Goal: Task Accomplishment & Management: Use online tool/utility

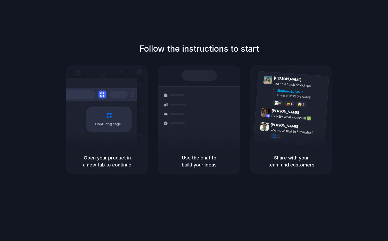
click at [113, 41] on div "Follow the instructions to start Capturing page Open your product in a new tab …" at bounding box center [199, 126] width 399 height 252
click at [220, 204] on div "Follow the instructions to start Capturing page Open your product in a new tab …" at bounding box center [199, 126] width 399 height 252
drag, startPoint x: 65, startPoint y: 88, endPoint x: 64, endPoint y: 94, distance: 6.6
click at [67, 88] on div "Follow the instructions to start Capturing page Open your product in a new tab …" at bounding box center [199, 109] width 388 height 132
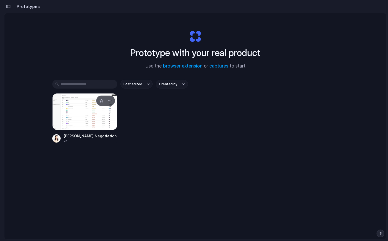
click at [82, 116] on div at bounding box center [84, 111] width 65 height 37
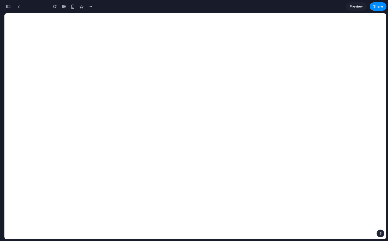
type input "**********"
click at [7, 4] on button "button" at bounding box center [8, 6] width 8 height 8
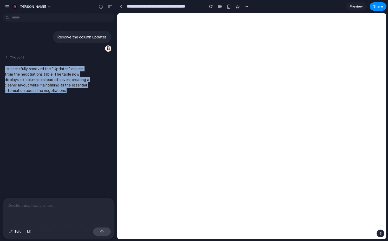
drag, startPoint x: 47, startPoint y: 94, endPoint x: 47, endPoint y: 58, distance: 35.4
click at [47, 58] on div "Remove the column updates Thought I successfully removed the "Updates" column f…" at bounding box center [57, 61] width 114 height 69
click at [47, 58] on button "Thought" at bounding box center [48, 57] width 87 height 4
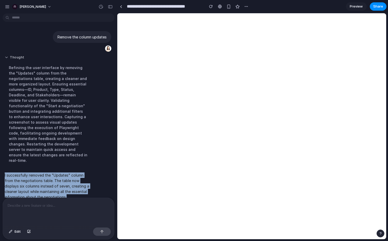
click at [6, 58] on button "Thought" at bounding box center [48, 57] width 87 height 4
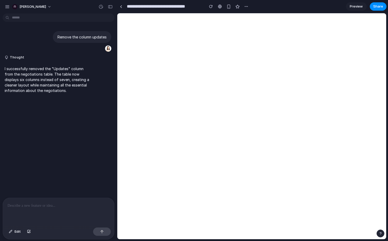
click at [37, 209] on div at bounding box center [58, 212] width 111 height 28
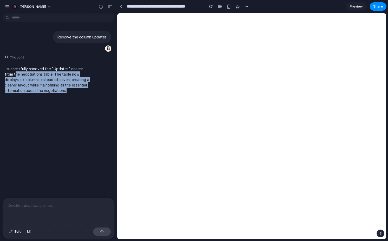
drag, startPoint x: 15, startPoint y: 73, endPoint x: 36, endPoint y: 112, distance: 44.4
click at [36, 112] on div "Remove the column updates Thought I successfully removed the "Updates" column f…" at bounding box center [57, 107] width 114 height 182
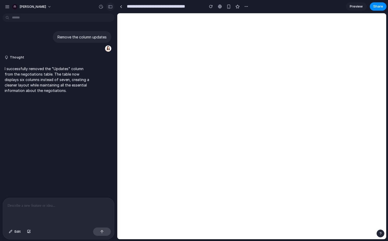
click at [110, 5] on div "button" at bounding box center [110, 7] width 5 height 4
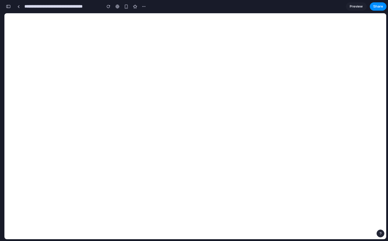
click at [352, 8] on span "Preview" at bounding box center [356, 6] width 13 height 5
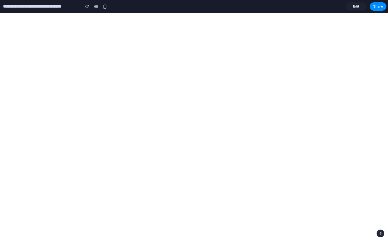
click at [354, 5] on span "Edit" at bounding box center [356, 6] width 6 height 5
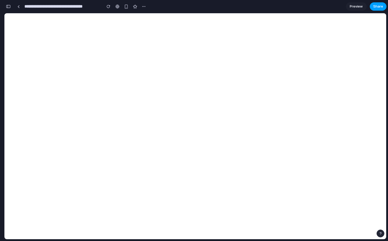
scroll to position [0, 5]
click at [377, 7] on span "Share" at bounding box center [378, 6] width 10 height 5
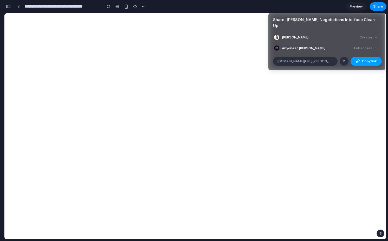
click at [357, 59] on div "button" at bounding box center [358, 61] width 4 height 4
